Goal: Navigation & Orientation: Go to known website

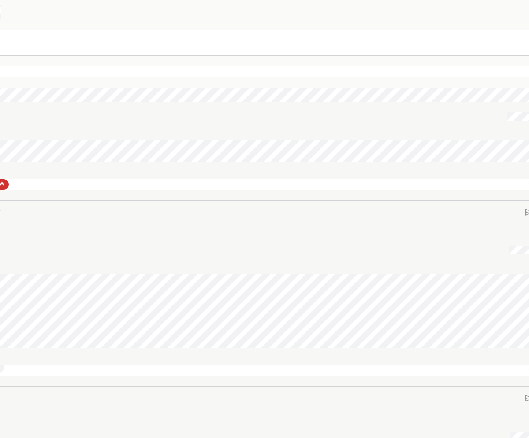
scroll to position [21, 0]
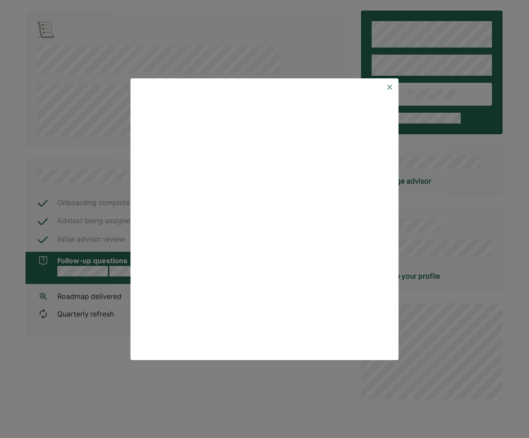
click at [390, 86] on img at bounding box center [389, 87] width 7 height 7
